Goal: Entertainment & Leisure: Consume media (video, audio)

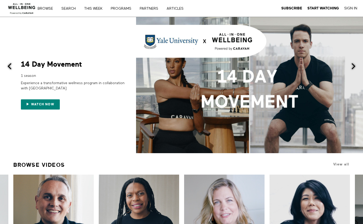
click at [69, 7] on link "Search" at bounding box center [71, 9] width 22 height 4
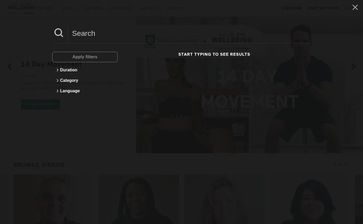
click at [79, 32] on input at bounding box center [189, 33] width 242 height 14
paste input "Financial Decision Fatigue"
type input "Financial Decision Fatigue"
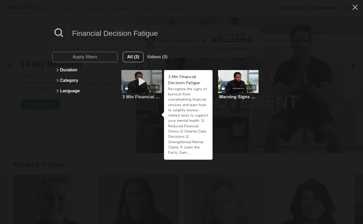
click at [145, 86] on span at bounding box center [142, 81] width 16 height 10
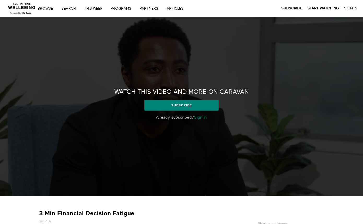
click at [200, 117] on link "Sign in" at bounding box center [200, 117] width 13 height 4
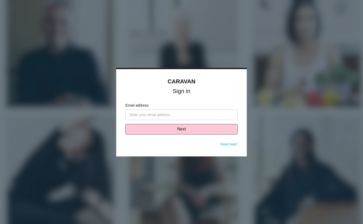
type input "jemma.park@caravanwellness.com"
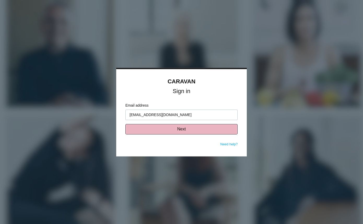
click at [169, 130] on button "Next" at bounding box center [181, 129] width 112 height 10
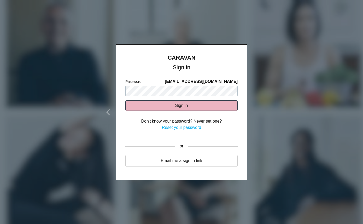
click at [165, 108] on button "Sign in" at bounding box center [181, 105] width 112 height 10
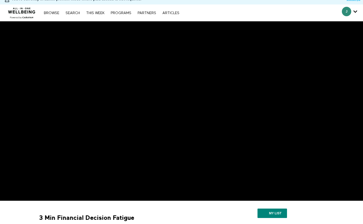
scroll to position [6, 0]
